Goal: Task Accomplishment & Management: Use online tool/utility

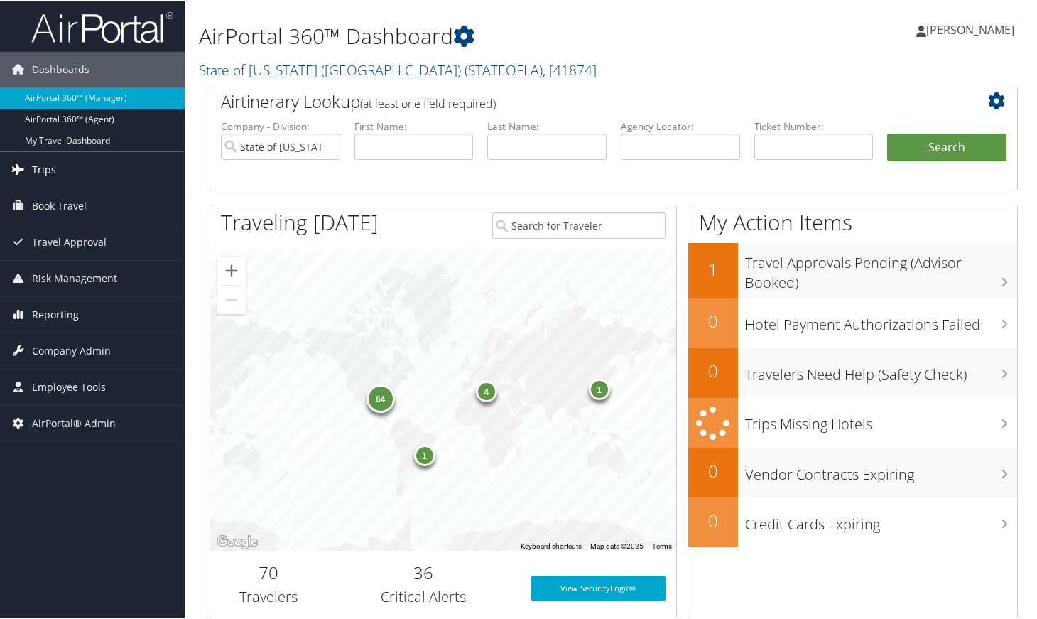
click at [58, 168] on link "Trips" at bounding box center [92, 169] width 185 height 36
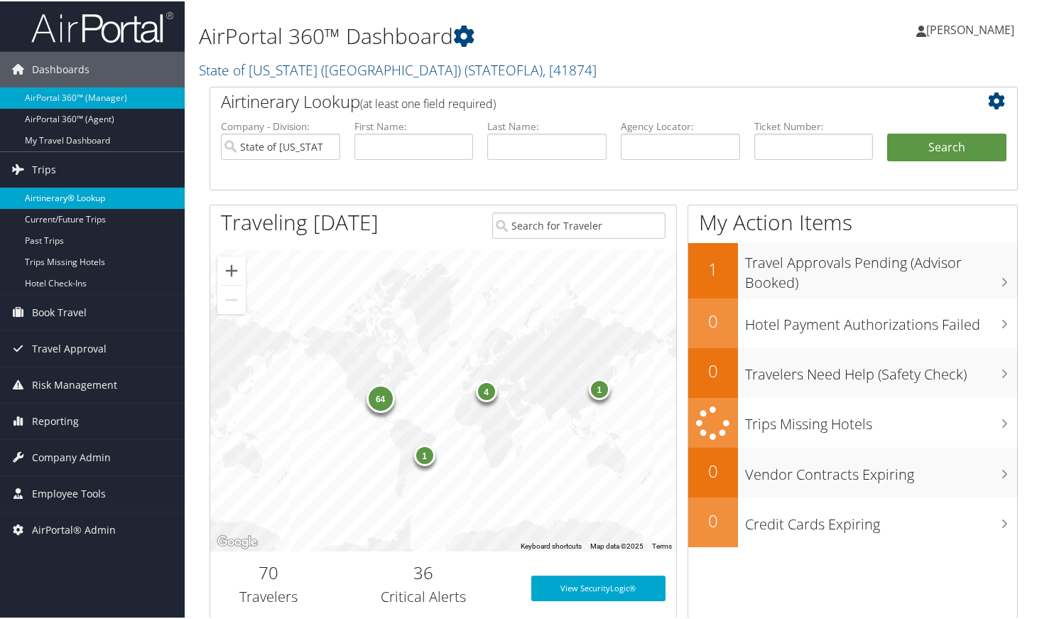
click at [77, 190] on link "Airtinerary® Lookup" at bounding box center [92, 196] width 185 height 21
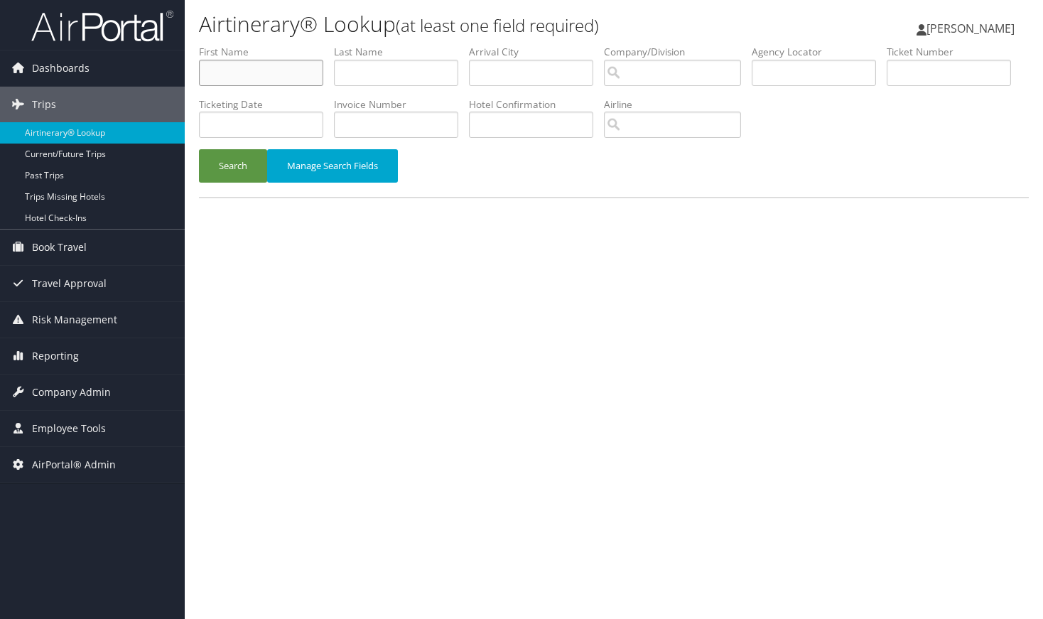
click at [246, 72] on input "text" at bounding box center [261, 73] width 124 height 26
paste input "Jennifer"
type input "Jennifer"
click at [403, 78] on input "text" at bounding box center [396, 73] width 124 height 26
paste input "Meaney"
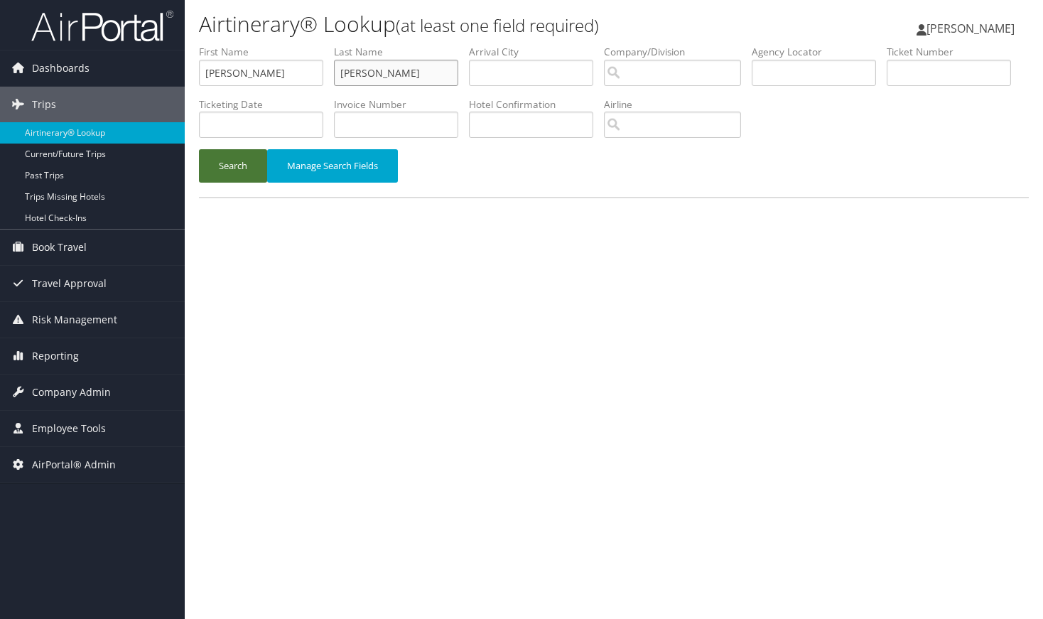
type input "Meaney"
click at [230, 165] on button "Search" at bounding box center [233, 165] width 68 height 33
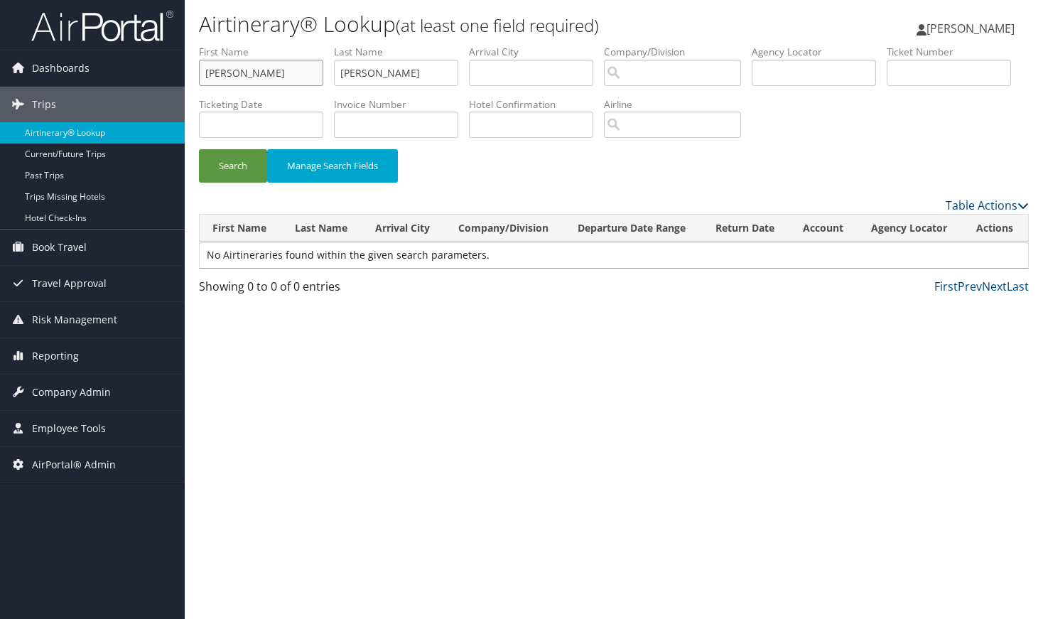
drag, startPoint x: 291, startPoint y: 72, endPoint x: 185, endPoint y: 67, distance: 106.6
click at [185, 67] on div "Airtinerary® Lookup (at least one field required) Andrea Tucker Andrea Tucker M…" at bounding box center [614, 309] width 858 height 619
click at [236, 158] on button "Search" at bounding box center [233, 165] width 68 height 33
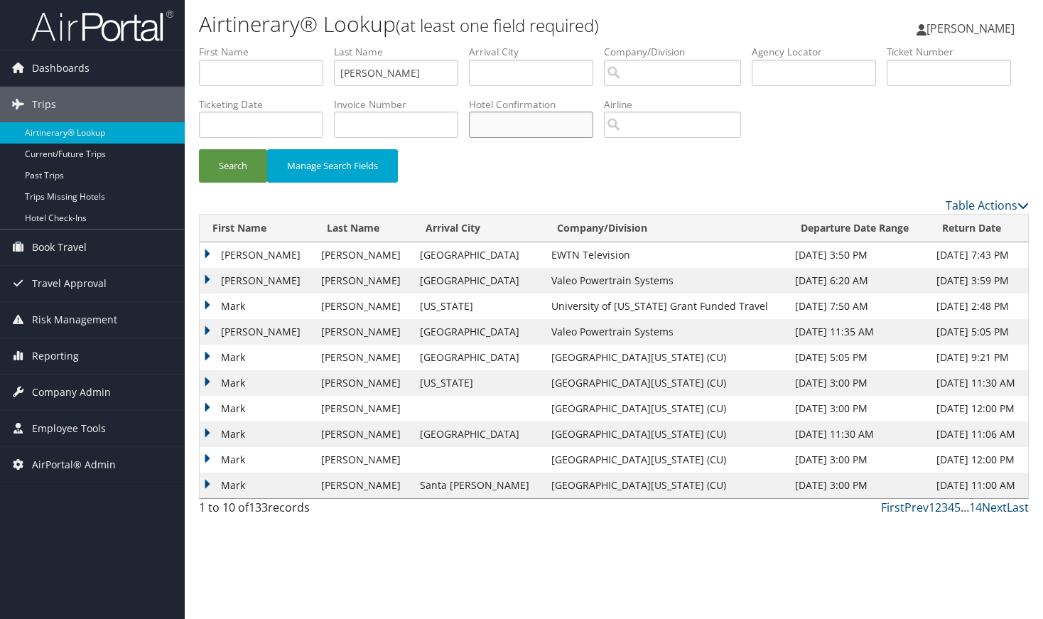
click at [593, 122] on input "text" at bounding box center [531, 124] width 124 height 26
paste input "3330829127"
type input "3330829127"
drag, startPoint x: 427, startPoint y: 77, endPoint x: 268, endPoint y: 56, distance: 159.8
click at [268, 45] on ul "First Name Last Name Meaney Departure City Arrival City Company/Division Airpor…" at bounding box center [613, 45] width 829 height 0
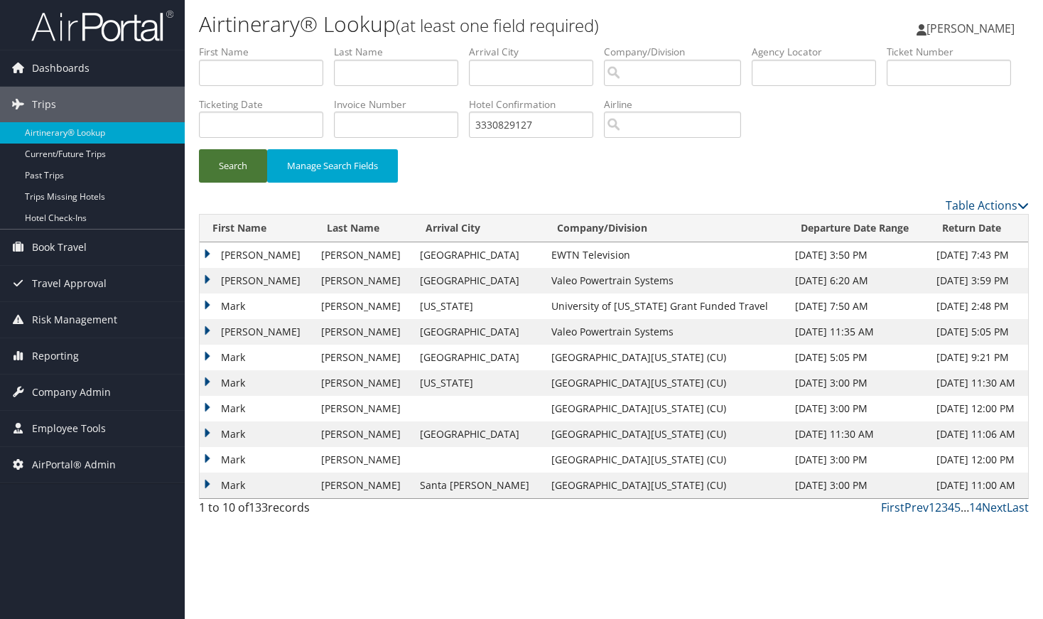
click at [235, 178] on button "Search" at bounding box center [233, 165] width 68 height 33
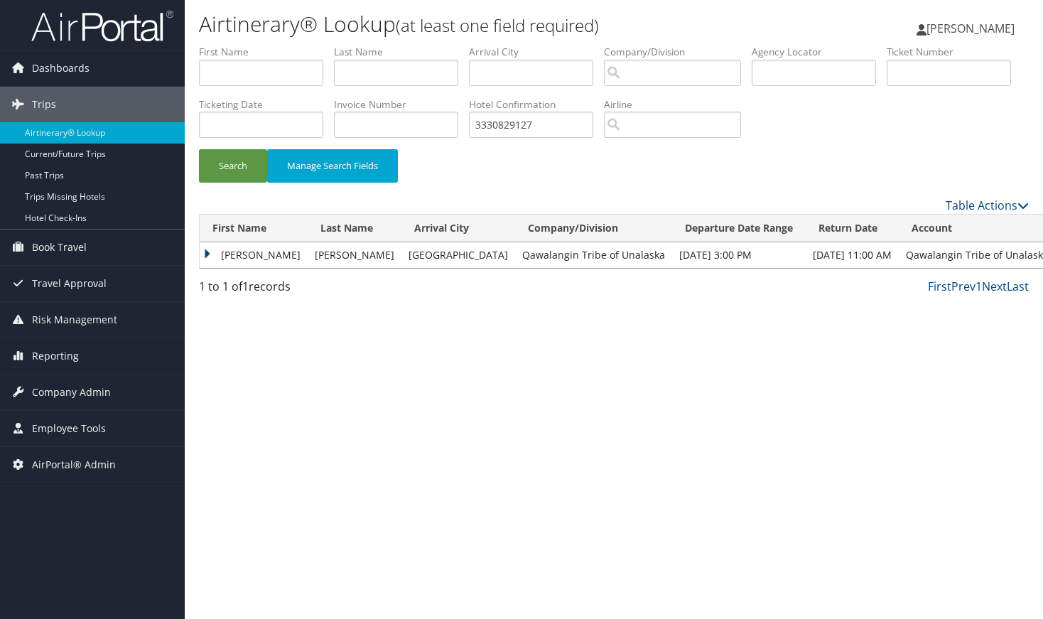
click at [204, 257] on td "NATASHA" at bounding box center [254, 255] width 108 height 26
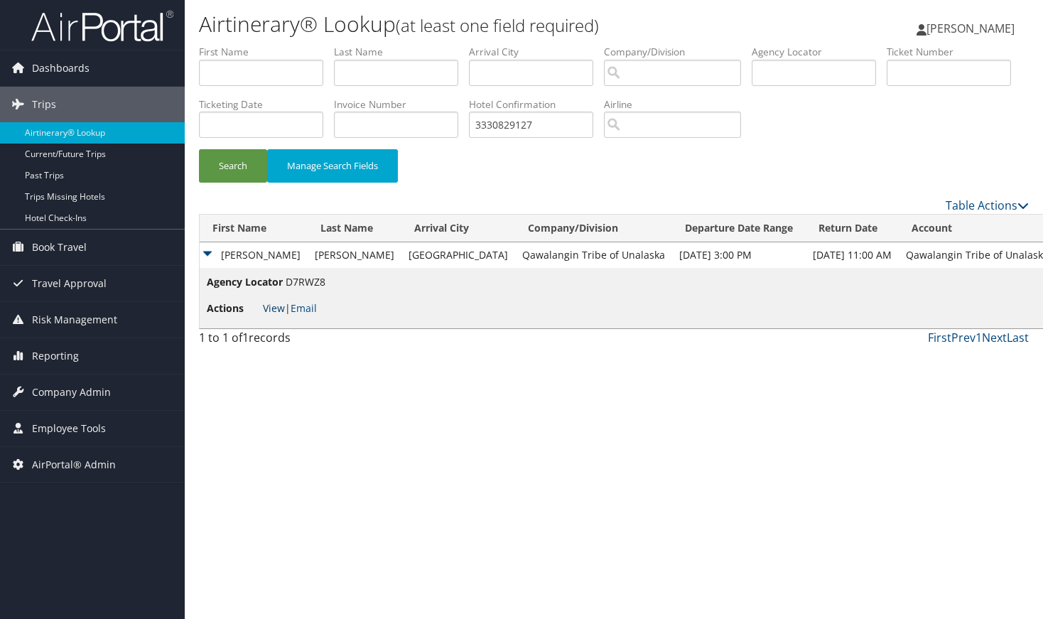
click at [263, 311] on link "View" at bounding box center [274, 307] width 22 height 13
click at [80, 392] on span "Company Admin" at bounding box center [71, 392] width 79 height 36
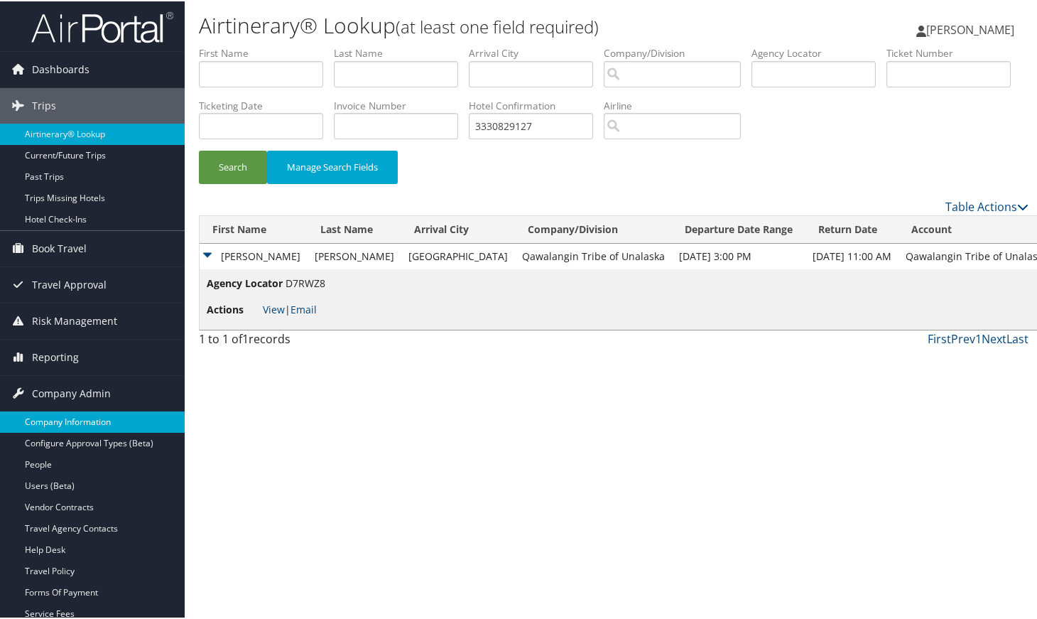
click at [73, 414] on link "Company Information" at bounding box center [92, 420] width 185 height 21
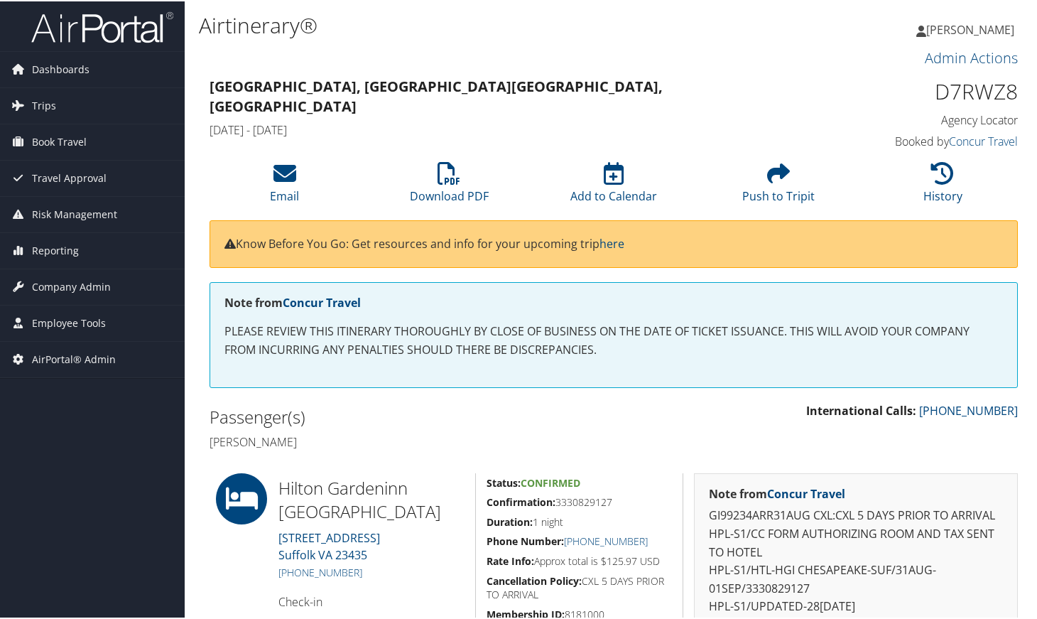
click at [958, 94] on h1 "D7RWZ8" at bounding box center [925, 90] width 186 height 30
copy h1 "D7RWZ8"
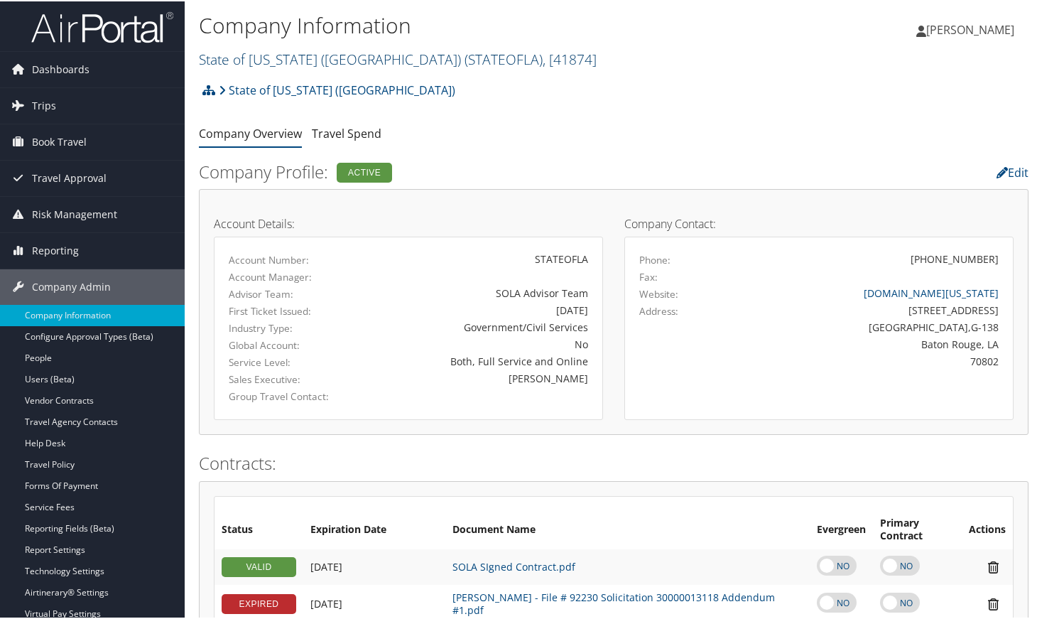
click at [296, 56] on link "State of [US_STATE] (SOLA) ( STATEOFLA ) , [ 41874 ]" at bounding box center [398, 57] width 398 height 19
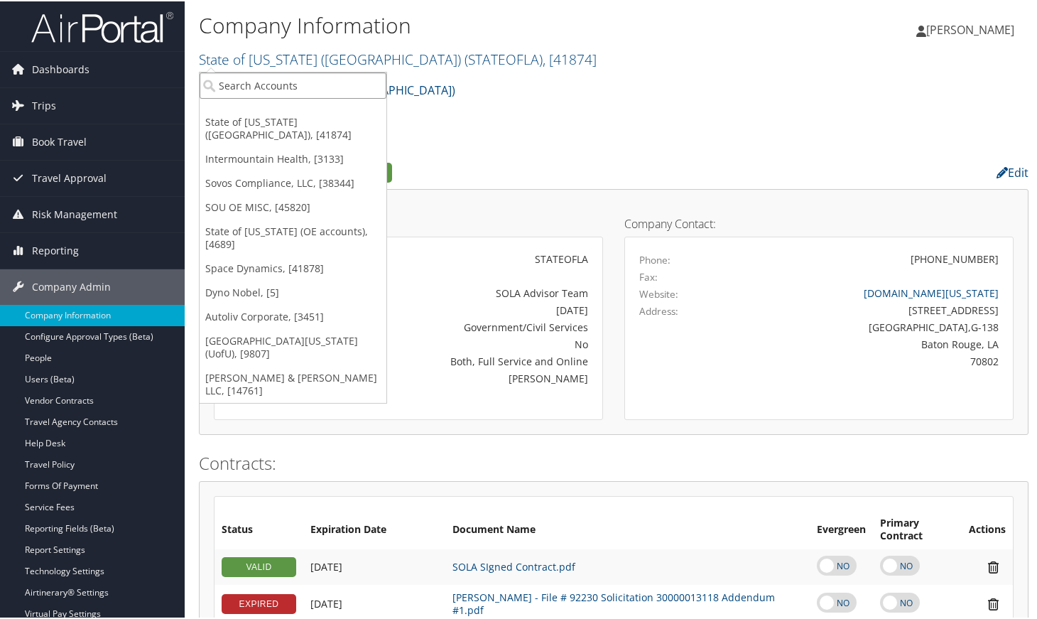
click at [295, 82] on input "search" at bounding box center [293, 84] width 187 height 26
paste input "QAWALANGIN"
type input "QAWALANGIN"
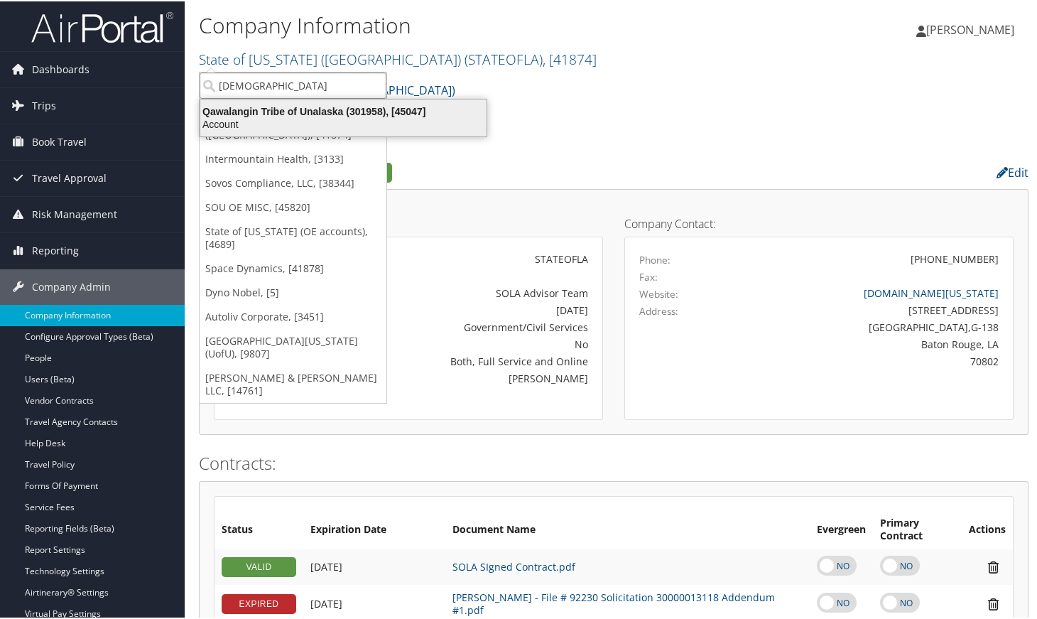
click at [315, 108] on div "Qawalangin Tribe of Unalaska (301958), [45047]" at bounding box center [343, 110] width 303 height 13
